Goal: Task Accomplishment & Management: Manage account settings

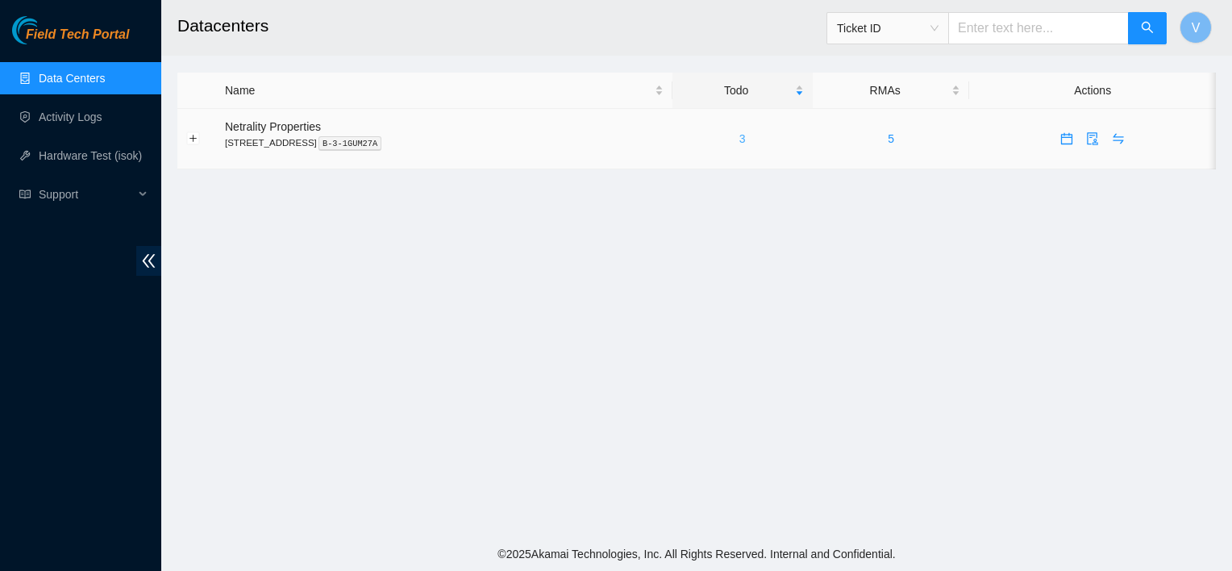
click at [746, 139] on link "3" at bounding box center [742, 138] width 6 height 13
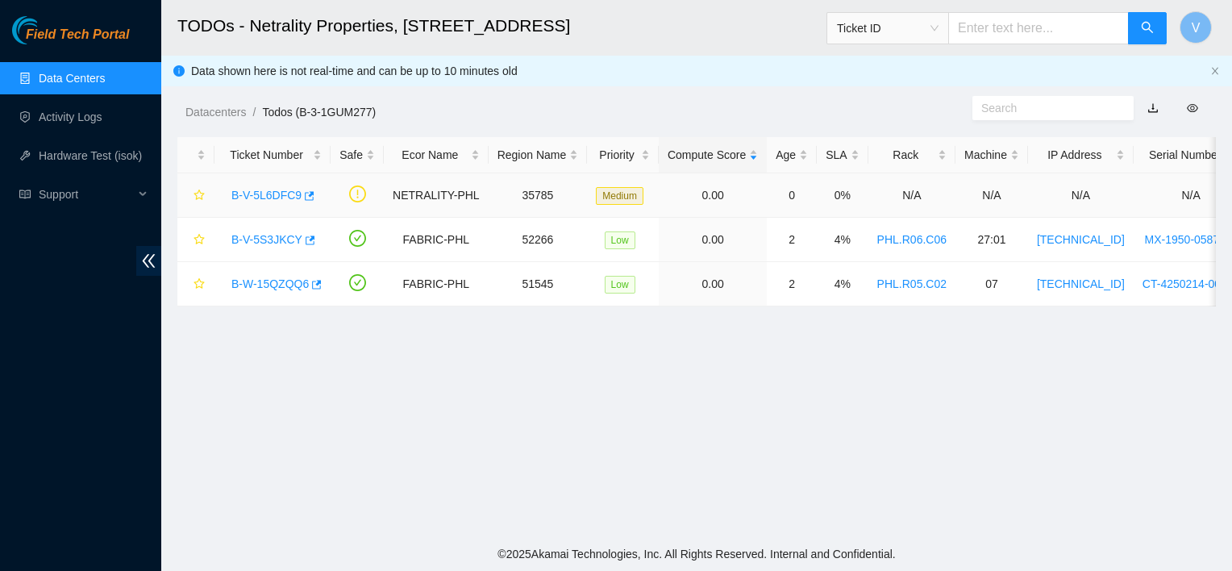
click at [289, 195] on link "B-V-5L6DFC9" at bounding box center [266, 195] width 70 height 13
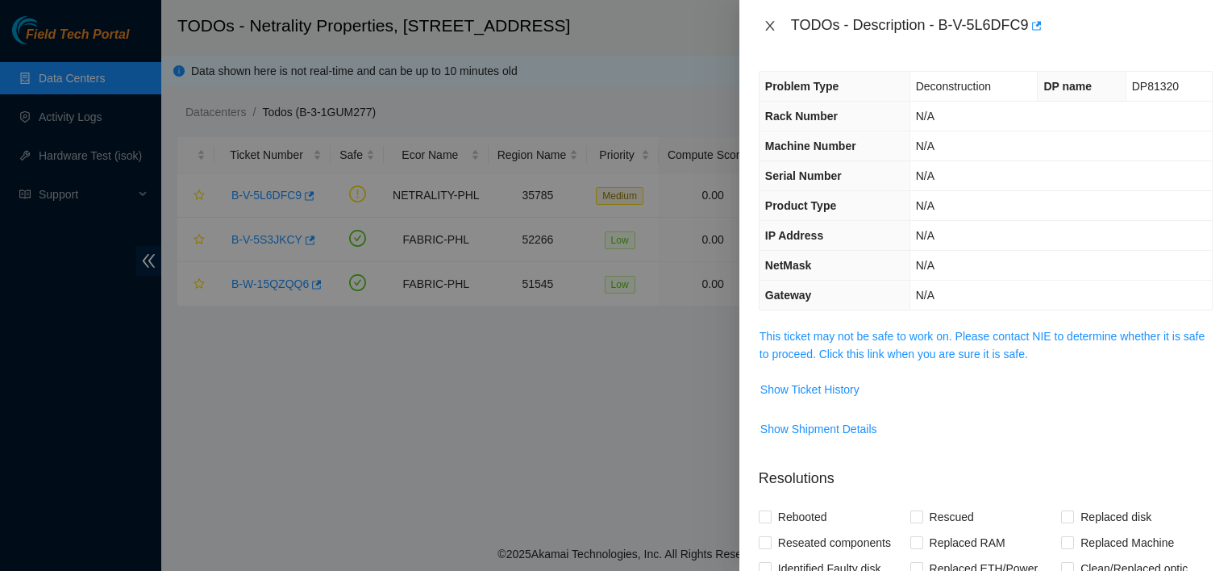
click at [765, 30] on icon "close" at bounding box center [769, 26] width 9 height 10
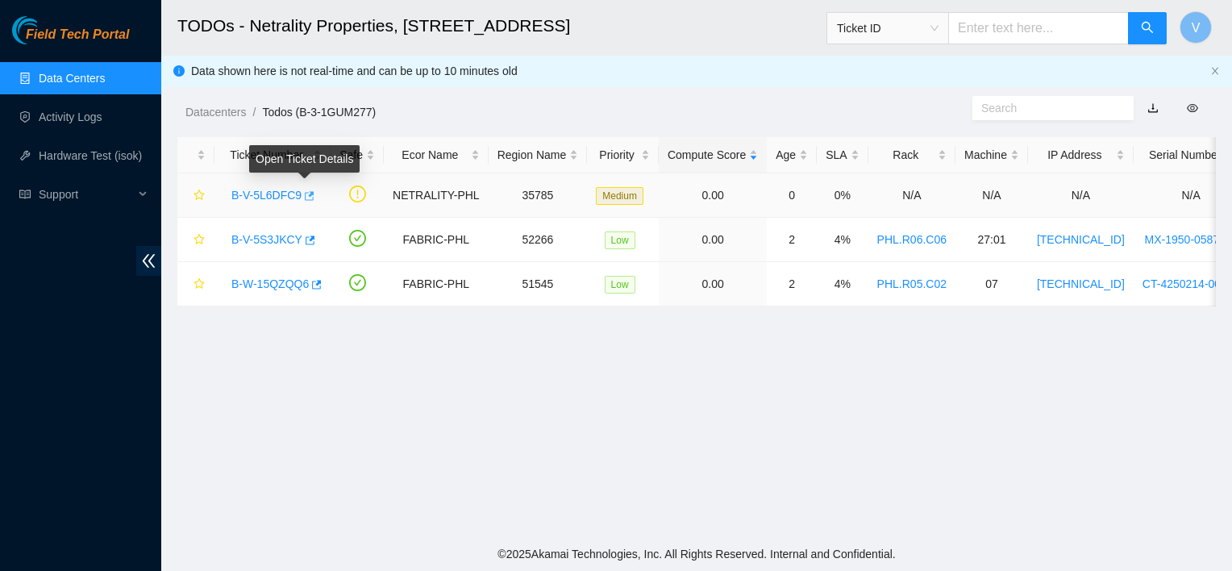
click at [306, 196] on icon "button" at bounding box center [310, 195] width 10 height 9
click at [570, 93] on div "Datacenters / Todos (B-3-1GUM277) /" at bounding box center [562, 76] width 803 height 90
click at [846, 474] on main "TODOs - Netrality Properties, 401 N. Broad (Philadelphia) Ticket ID V Data show…" at bounding box center [696, 268] width 1070 height 537
click at [690, 451] on main "TODOs - Netrality Properties, 401 N. Broad (Philadelphia) Ticket ID V Data show…" at bounding box center [696, 268] width 1070 height 537
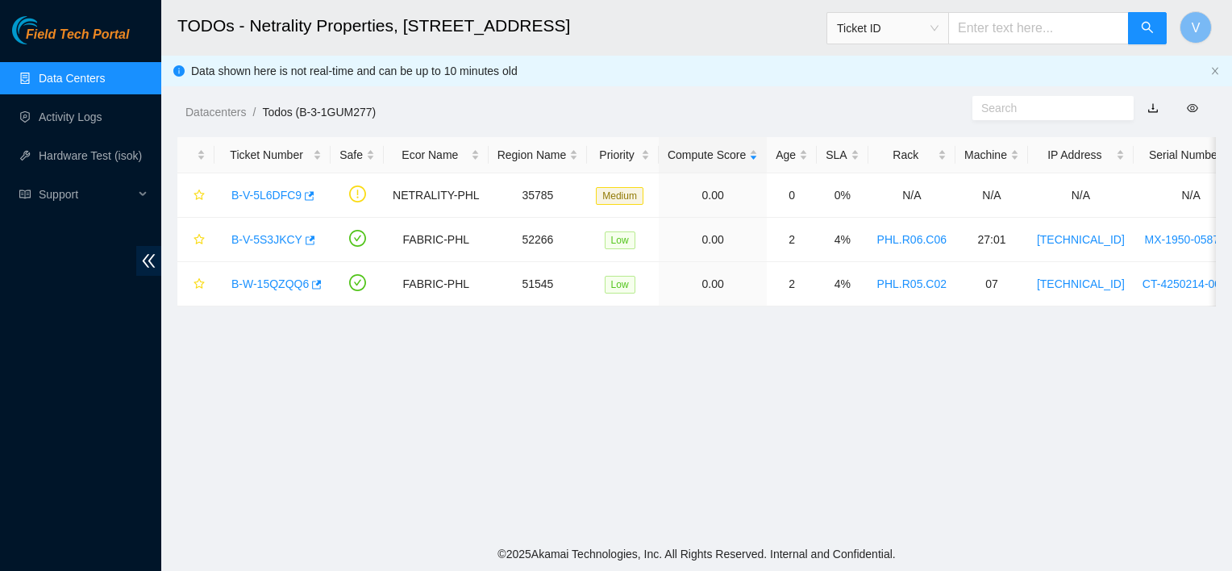
click at [690, 451] on main "TODOs - Netrality Properties, 401 N. Broad (Philadelphia) Ticket ID V Data show…" at bounding box center [696, 268] width 1070 height 537
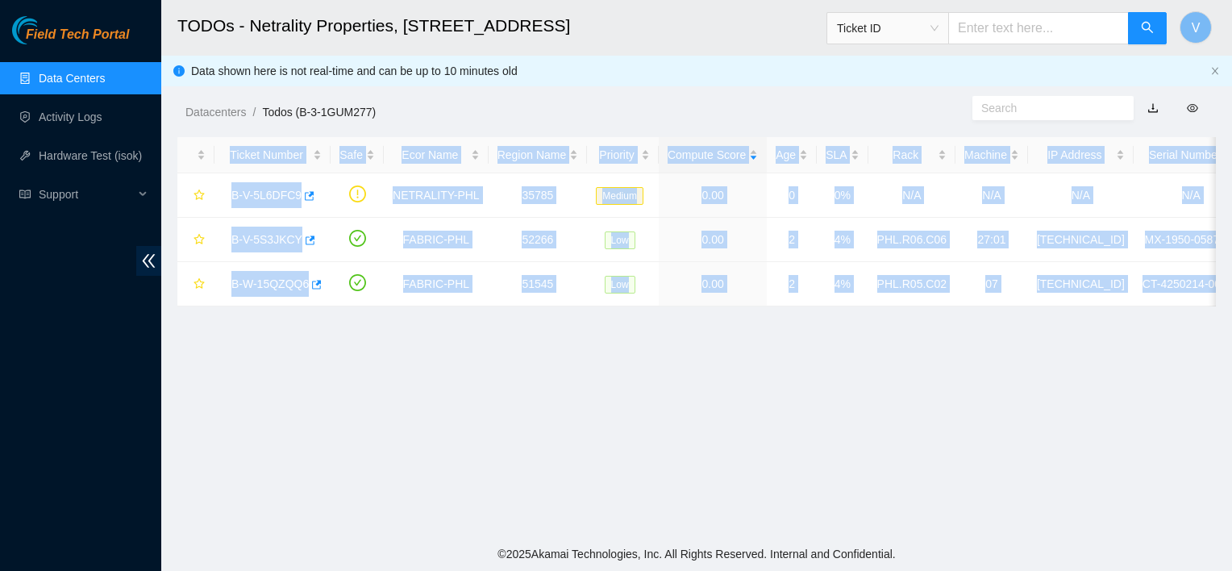
click at [690, 451] on main "TODOs - Netrality Properties, 401 N. Broad (Philadelphia) Ticket ID V Data show…" at bounding box center [696, 268] width 1070 height 537
click at [606, 490] on main "TODOs - Netrality Properties, 401 N. Broad (Philadelphia) Ticket ID V Data show…" at bounding box center [696, 268] width 1070 height 537
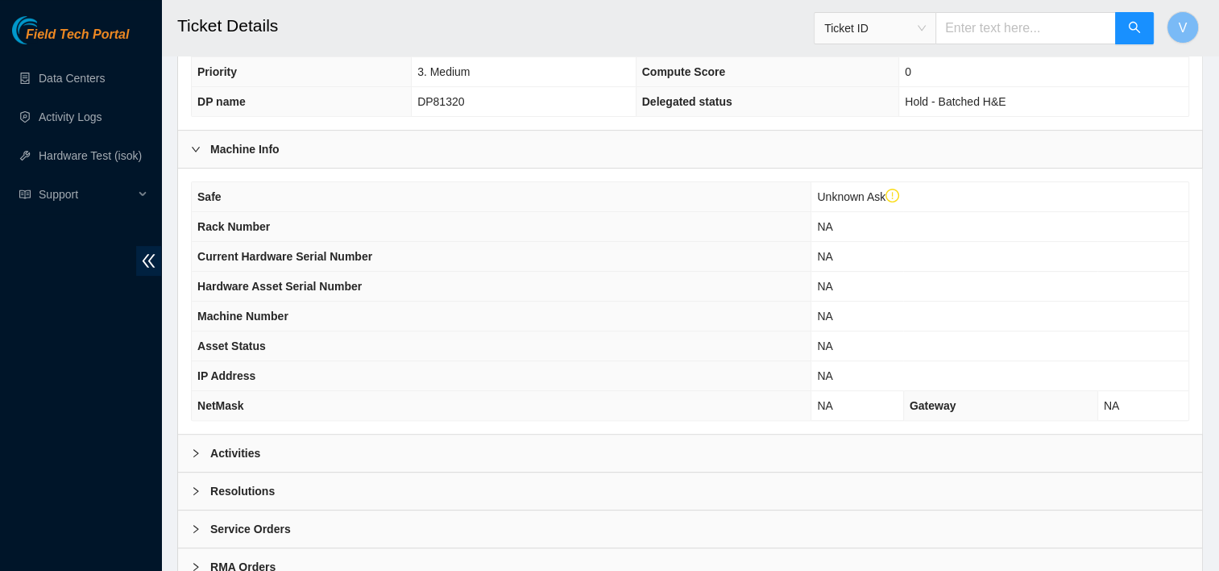
scroll to position [548, 0]
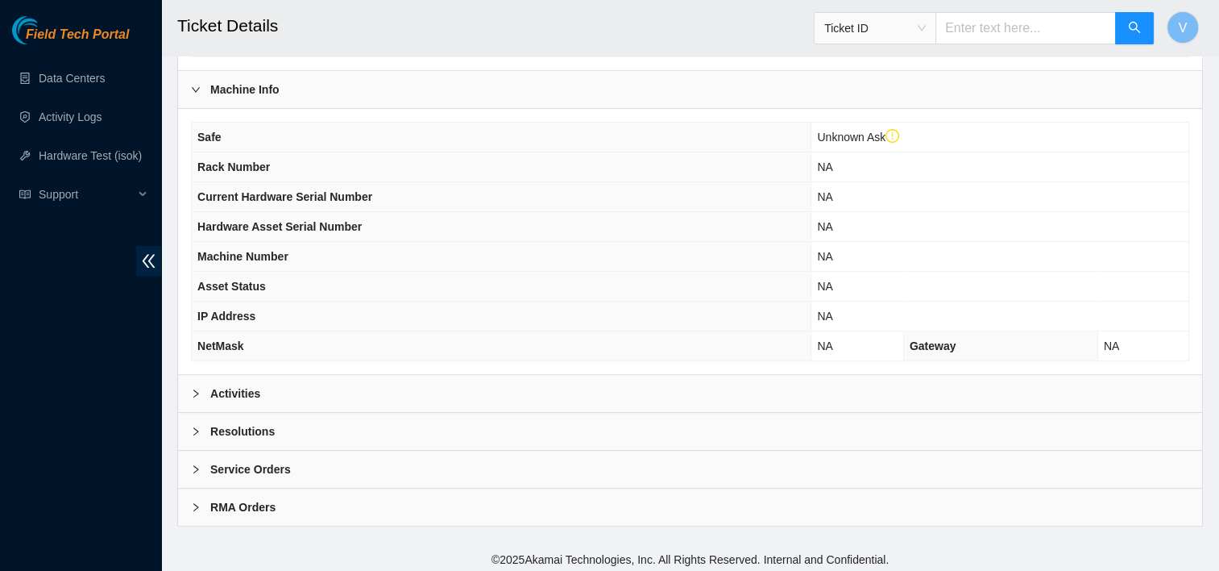
click at [411, 400] on div "Activities" at bounding box center [690, 393] width 1024 height 37
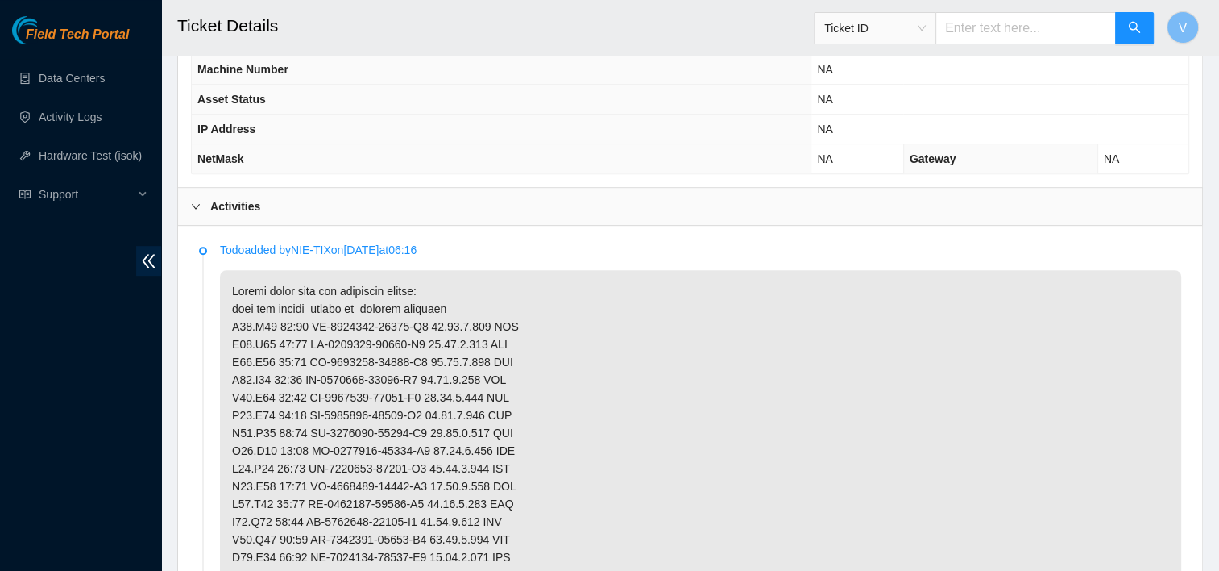
scroll to position [710, 0]
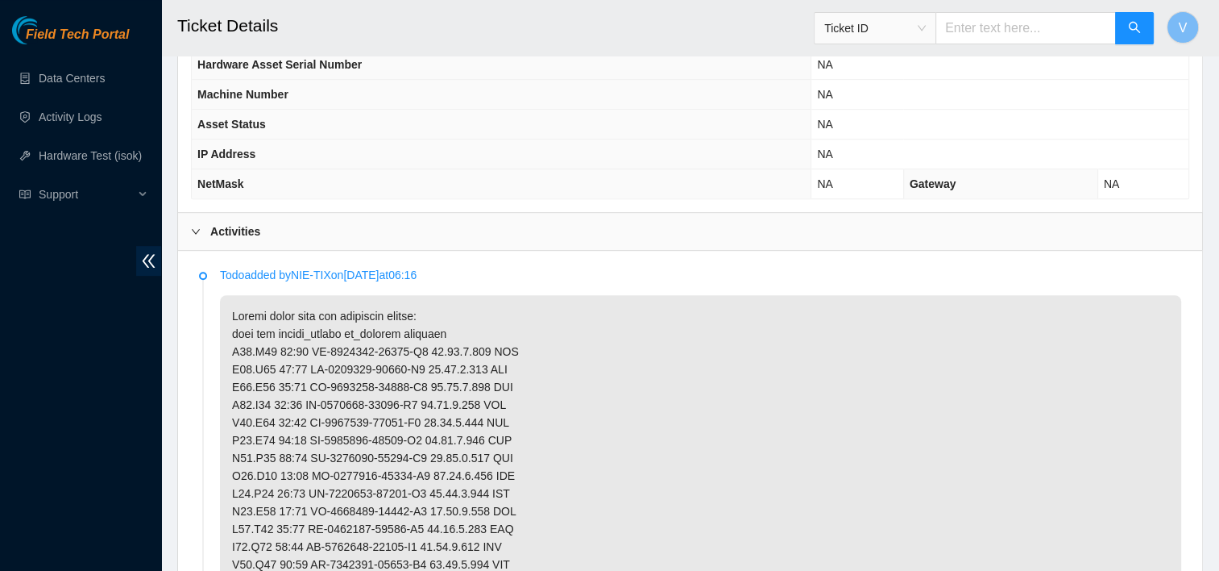
click at [220, 222] on b "Activities" at bounding box center [235, 231] width 50 height 18
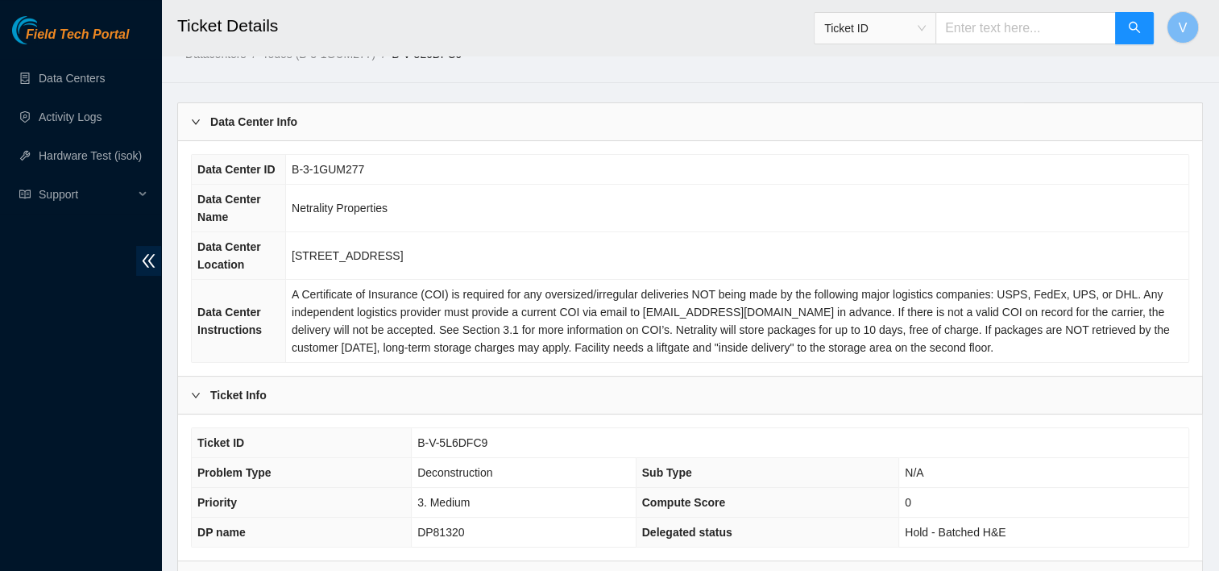
scroll to position [0, 0]
